Goal: Task Accomplishment & Management: Manage account settings

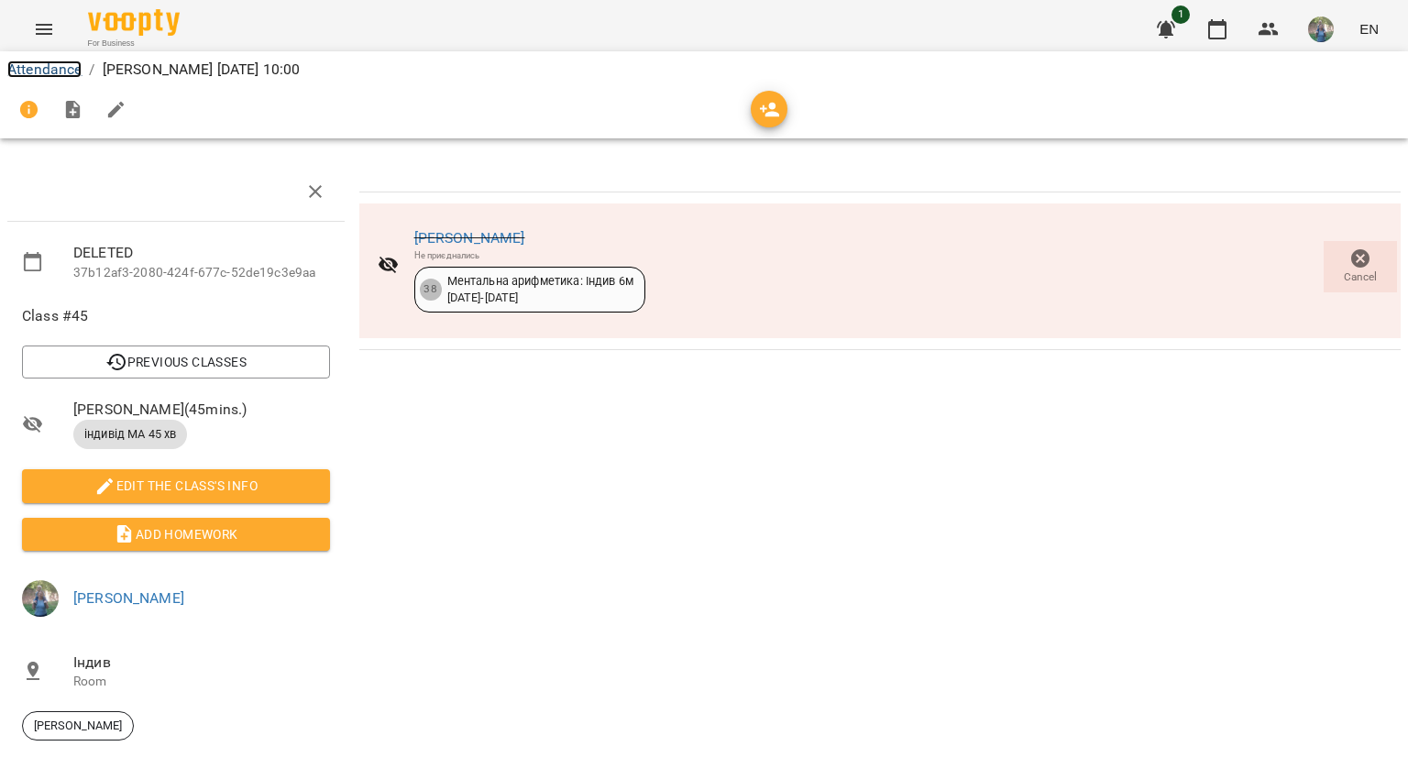
click at [55, 68] on link "Attendance" at bounding box center [44, 68] width 74 height 17
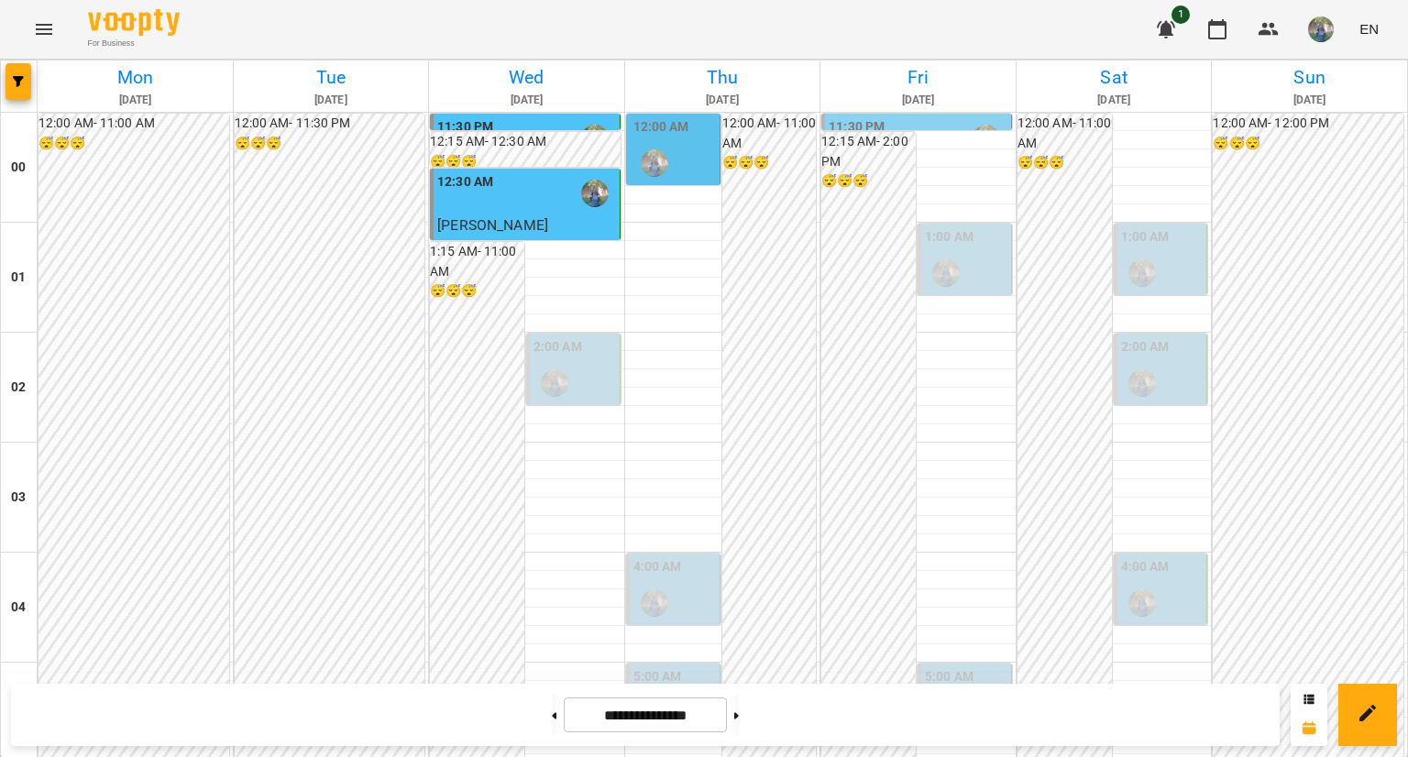
scroll to position [1191, 0]
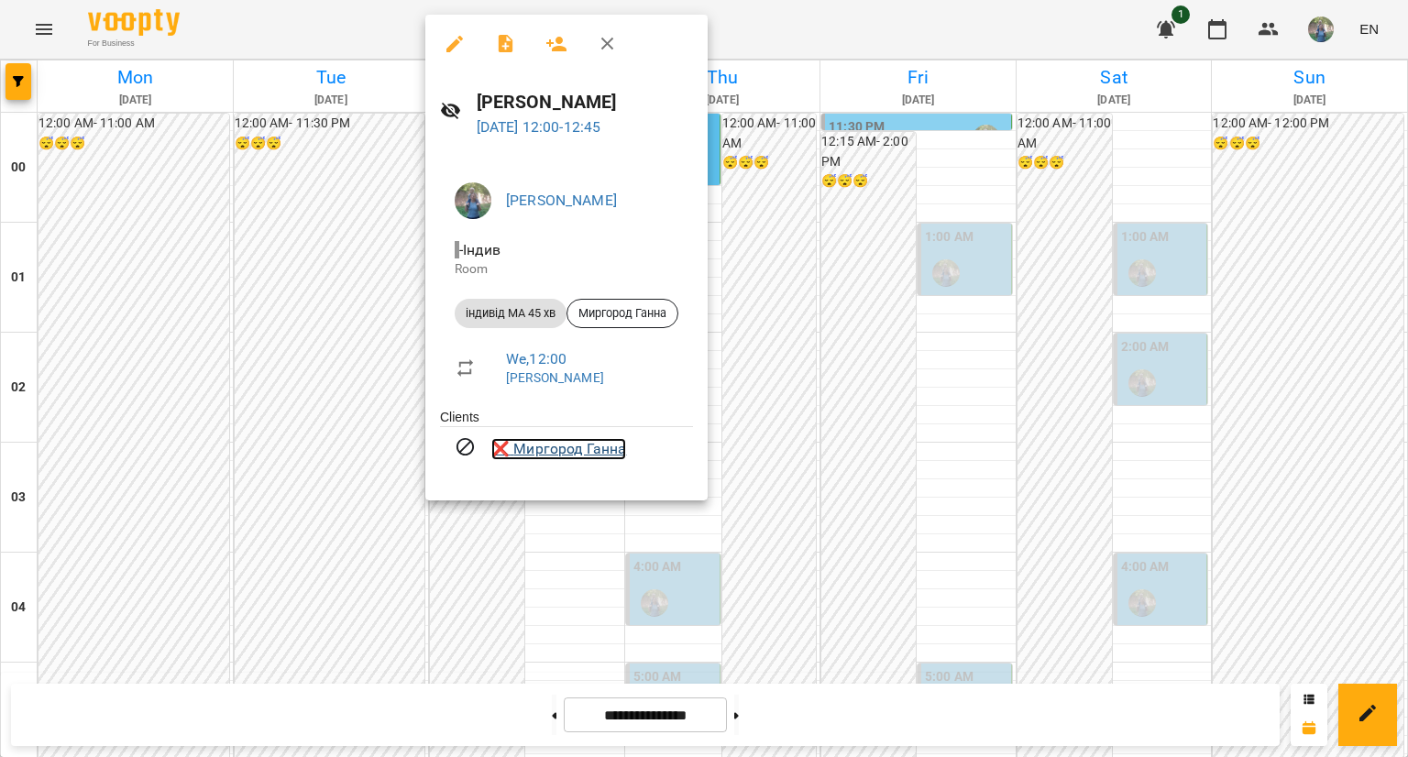
click at [550, 455] on link "❌ [PERSON_NAME]" at bounding box center [558, 449] width 135 height 22
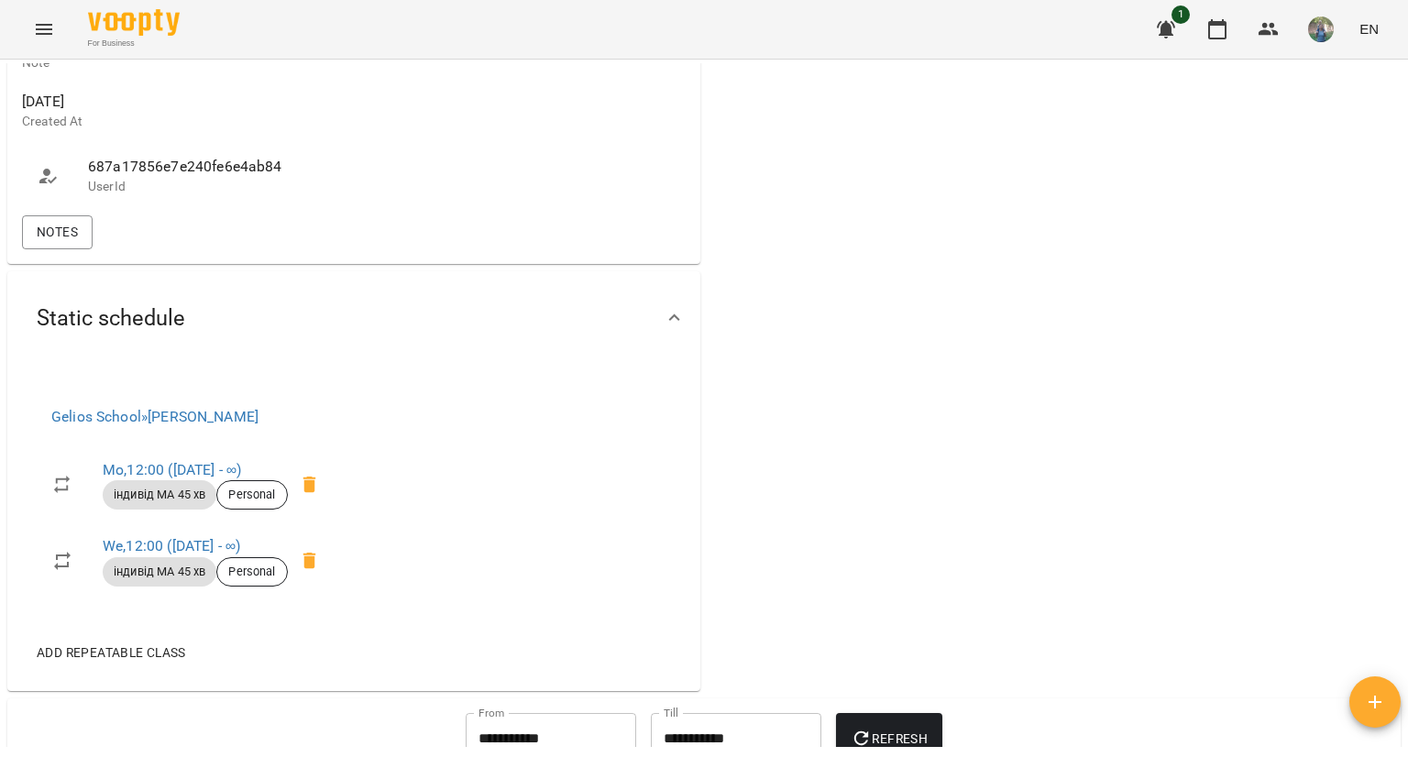
scroll to position [1191, 0]
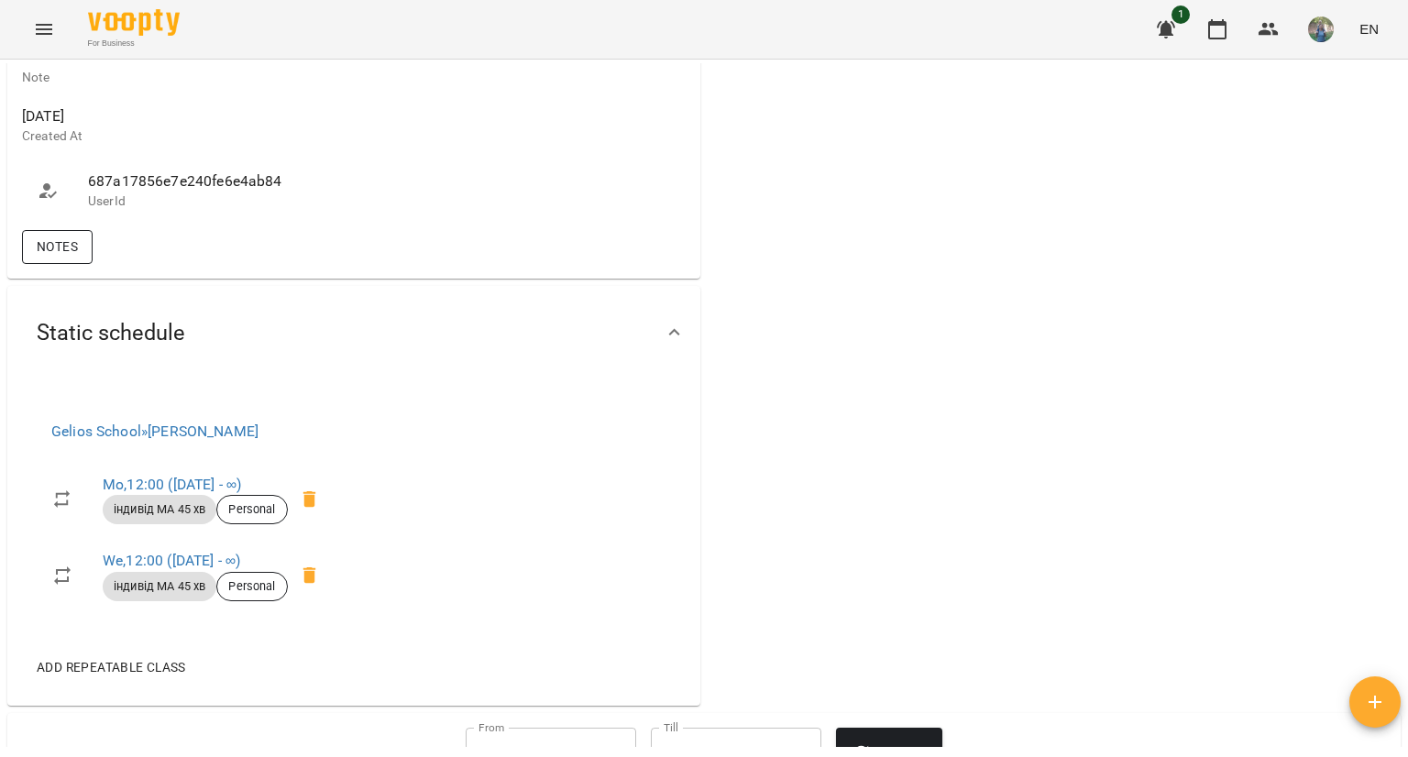
click at [72, 258] on span "Notes" at bounding box center [57, 247] width 41 height 22
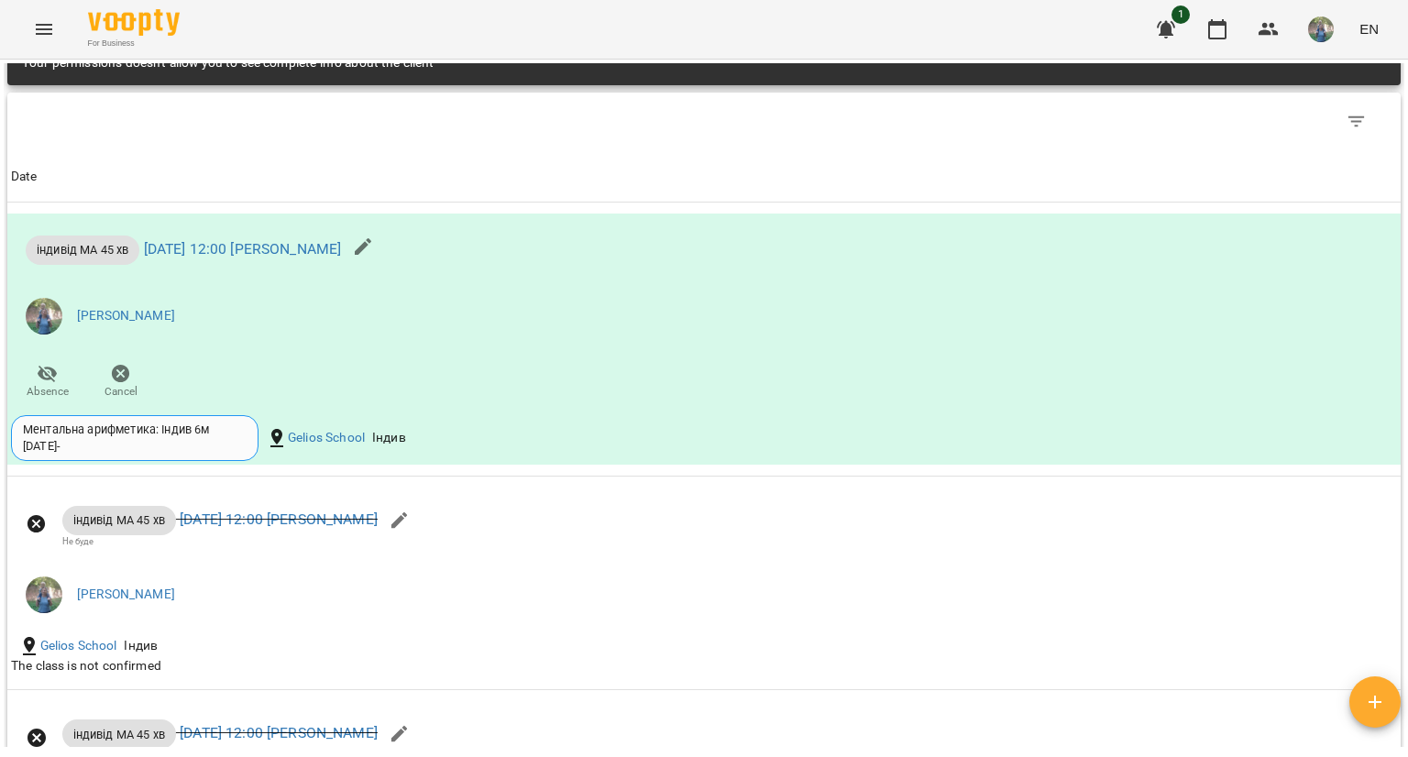
scroll to position [2024, 0]
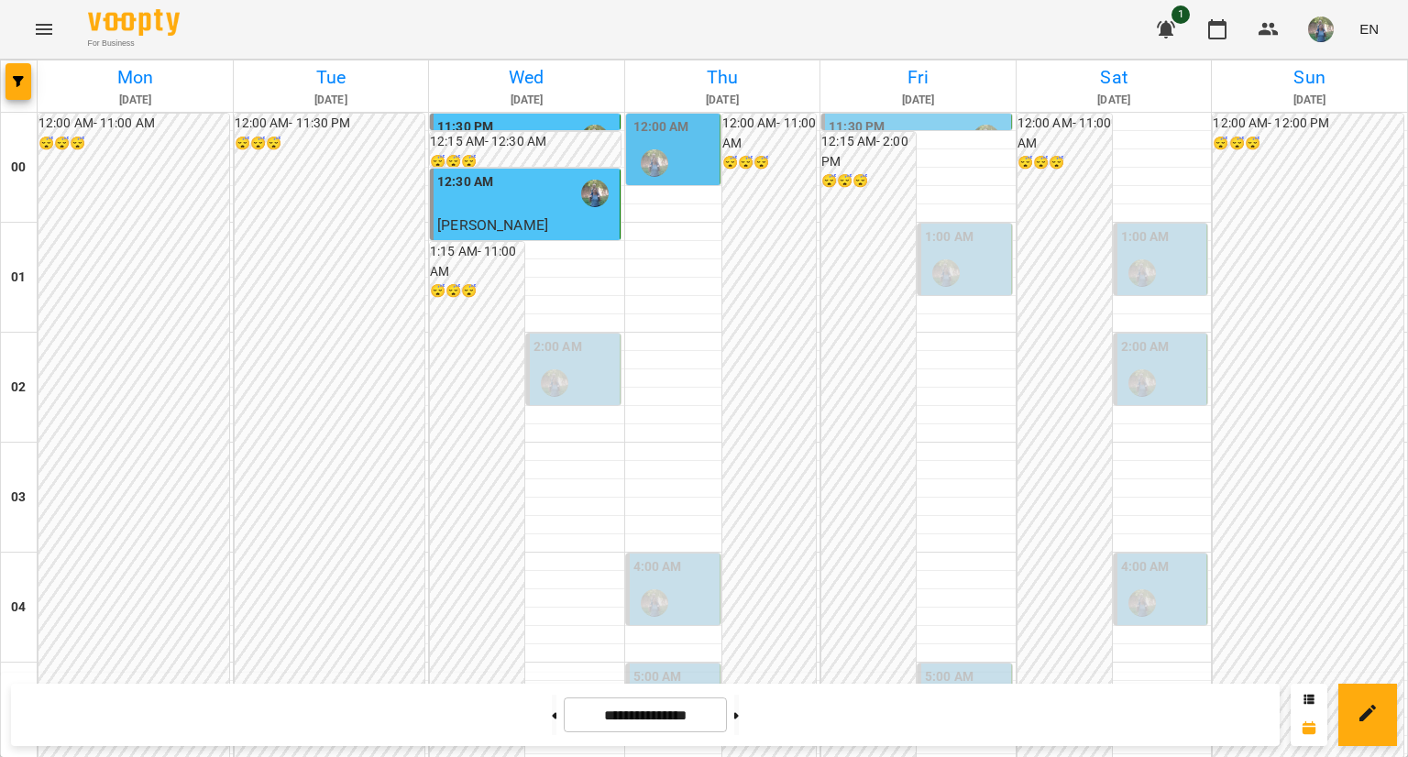
scroll to position [1375, 0]
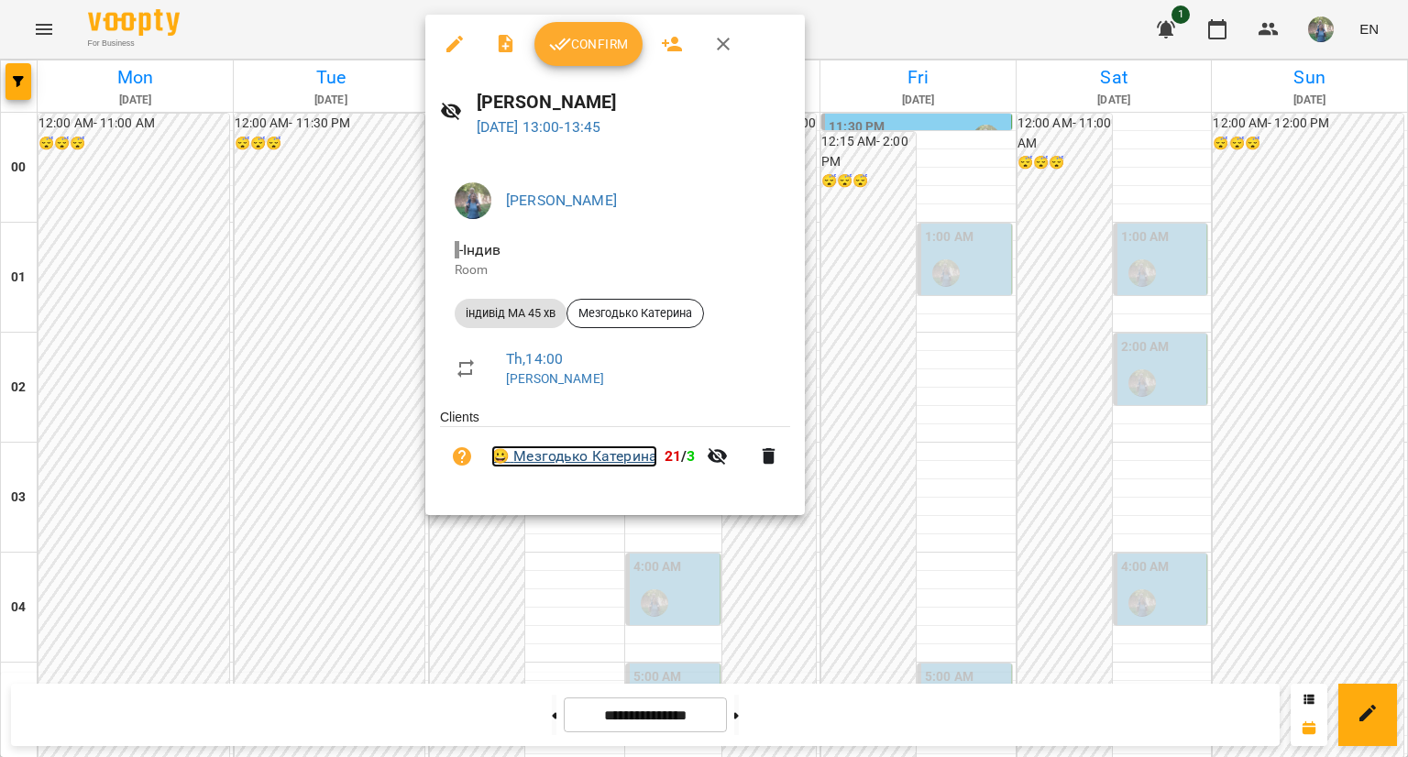
click at [576, 453] on link "😀 Мезгодько [PERSON_NAME]" at bounding box center [574, 456] width 166 height 22
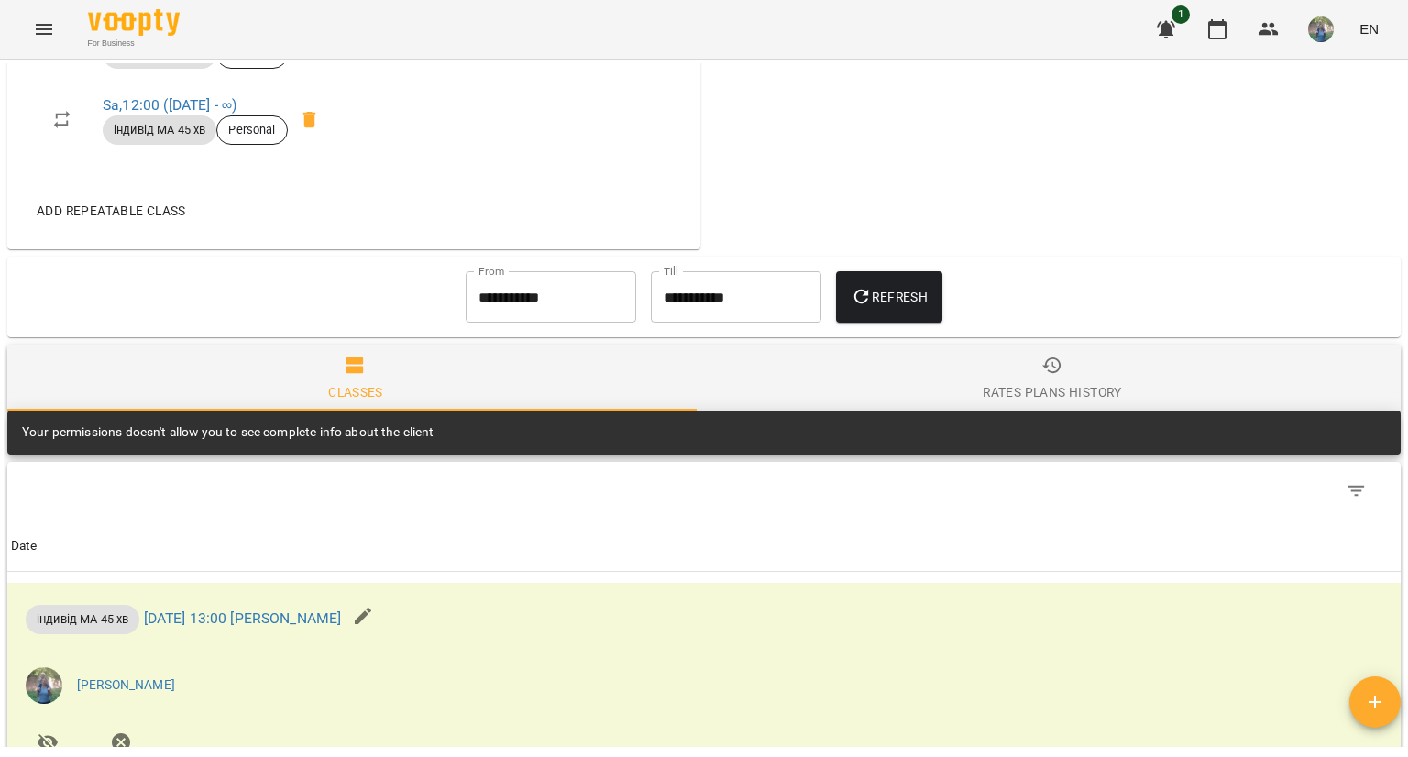
scroll to position [1283, 0]
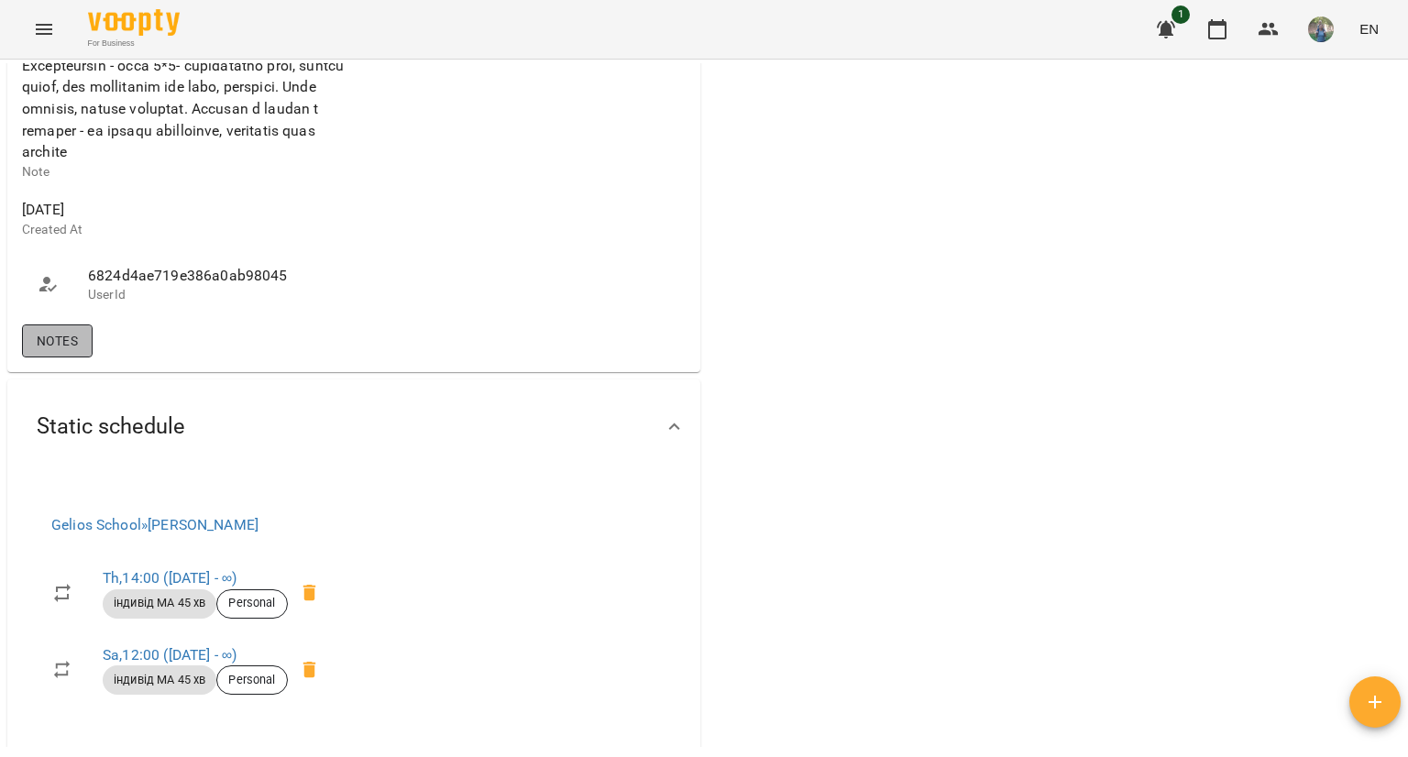
click at [73, 352] on span "Notes" at bounding box center [57, 341] width 41 height 22
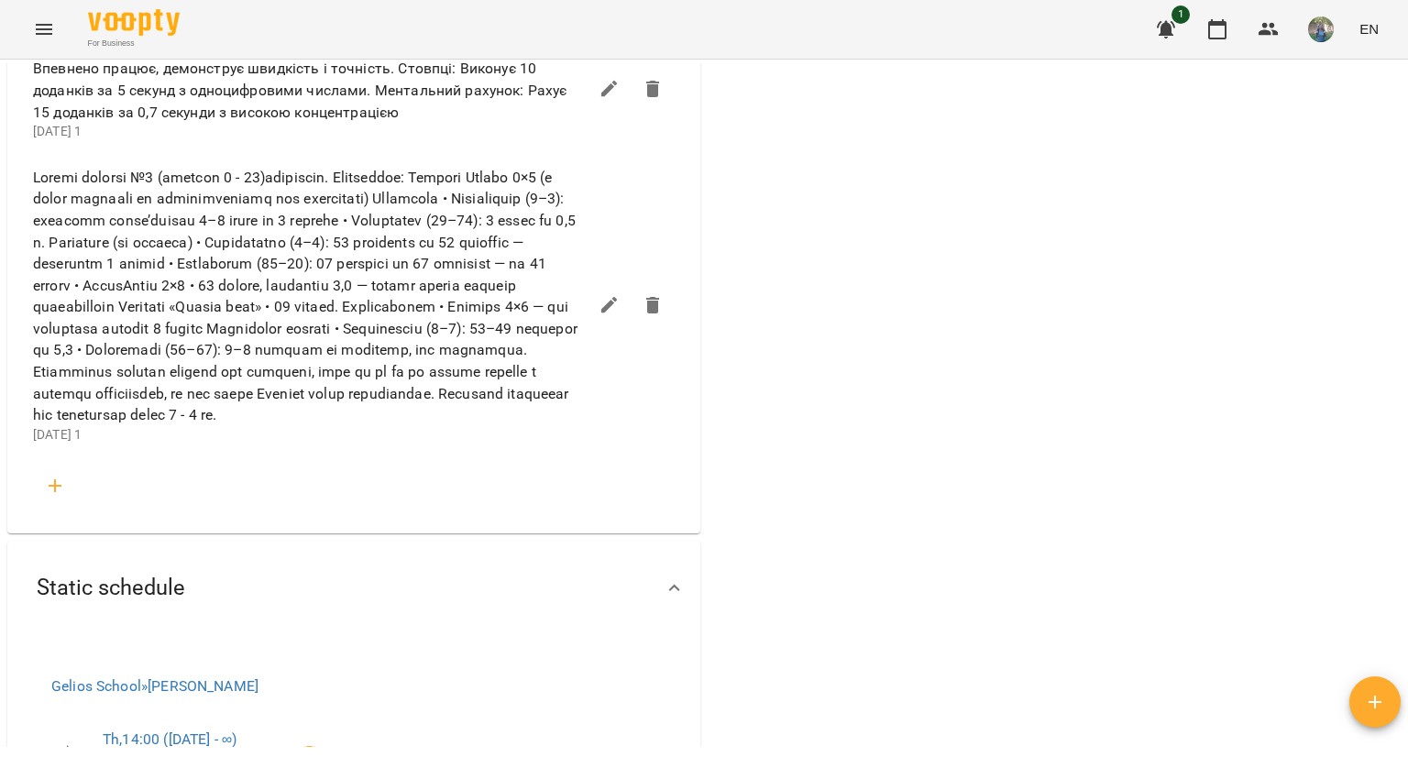
scroll to position [2566, 0]
